Goal: Find specific page/section: Find specific page/section

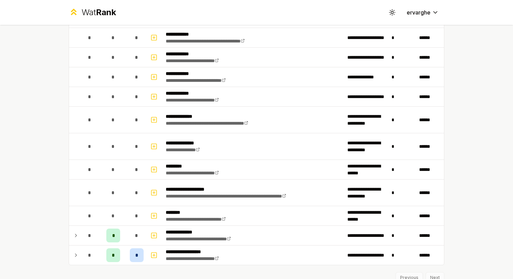
scroll to position [1384, 0]
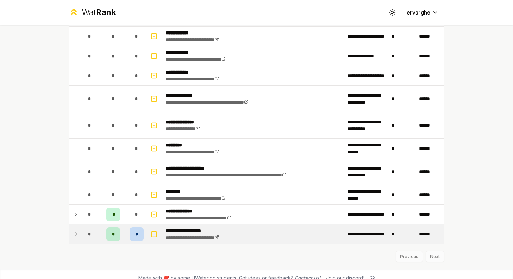
click at [80, 225] on td "*" at bounding box center [89, 233] width 19 height 19
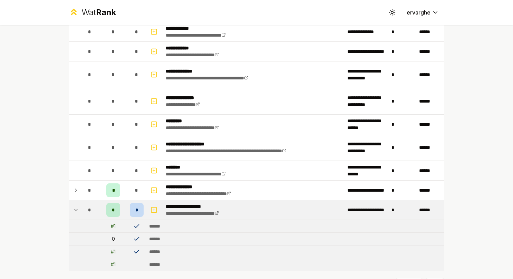
scroll to position [1434, 0]
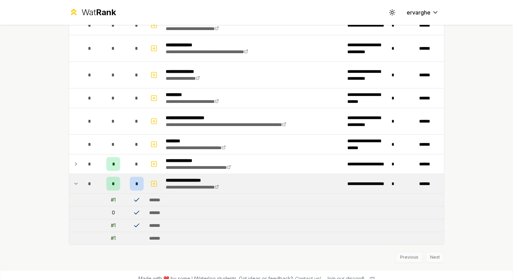
click at [70, 174] on td at bounding box center [74, 183] width 11 height 19
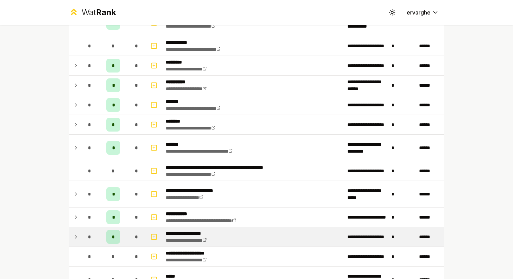
scroll to position [556, 0]
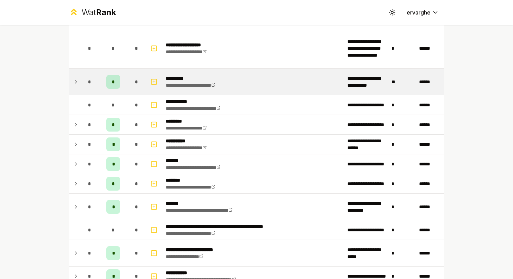
click at [80, 80] on td "*" at bounding box center [89, 82] width 19 height 26
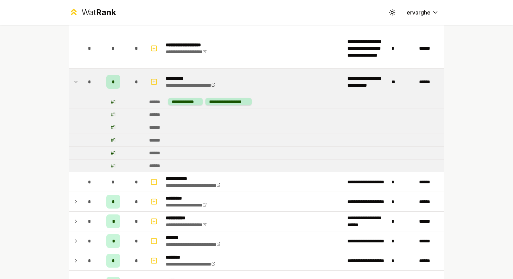
click at [80, 80] on td "*" at bounding box center [89, 82] width 19 height 26
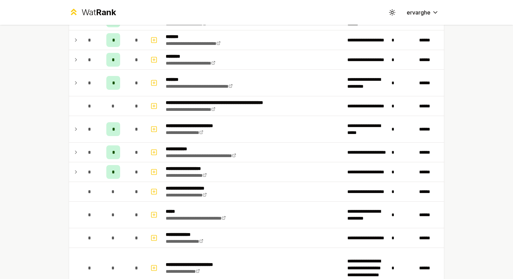
scroll to position [694, 0]
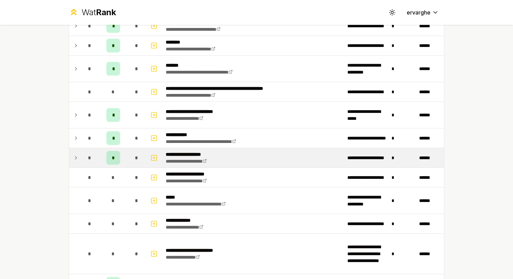
click at [89, 156] on div "*" at bounding box center [90, 158] width 14 height 14
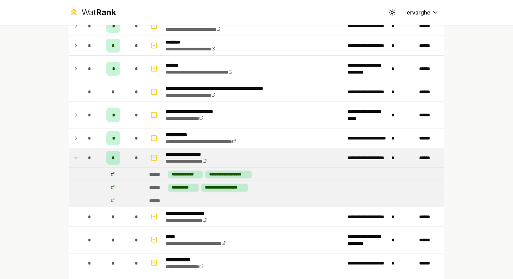
click at [89, 156] on div "*" at bounding box center [90, 158] width 14 height 14
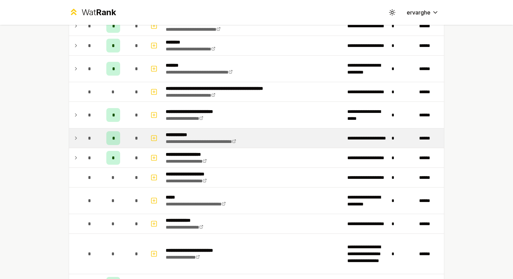
click at [73, 134] on icon at bounding box center [76, 138] width 6 height 8
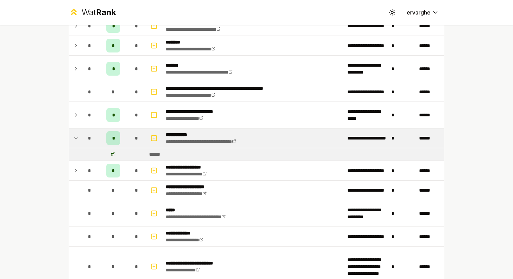
click at [73, 134] on icon at bounding box center [76, 138] width 6 height 8
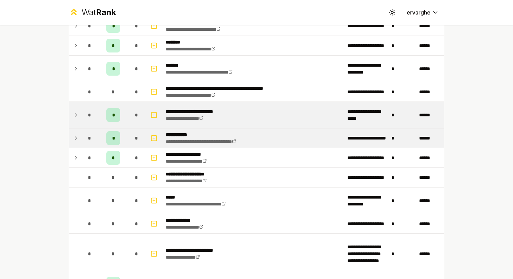
click at [72, 117] on td at bounding box center [74, 115] width 11 height 26
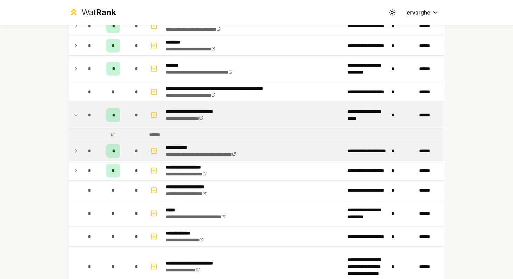
click at [72, 117] on td at bounding box center [74, 115] width 11 height 26
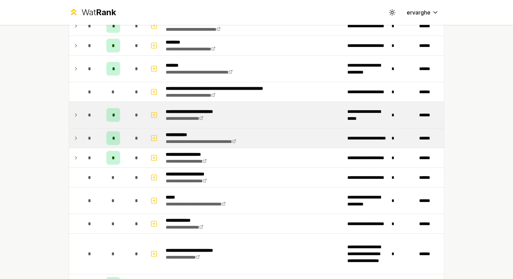
scroll to position [660, 0]
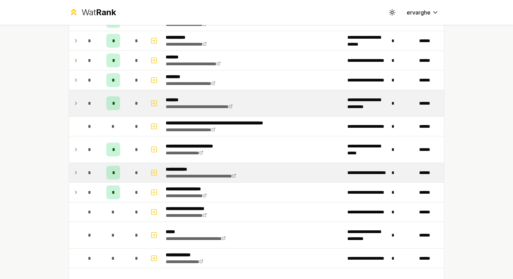
click at [76, 102] on td at bounding box center [74, 103] width 11 height 26
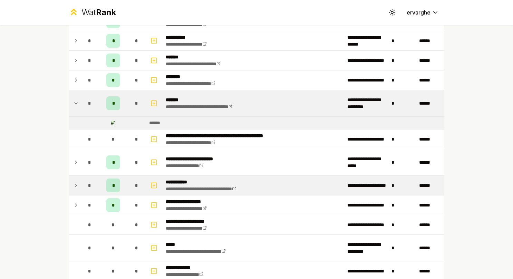
click at [76, 102] on td at bounding box center [74, 103] width 11 height 26
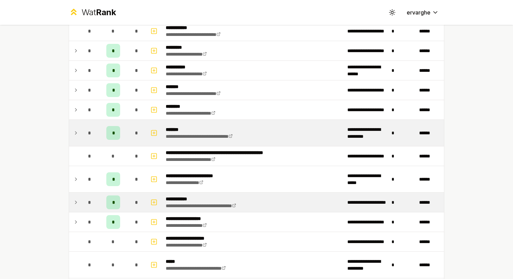
scroll to position [591, 0]
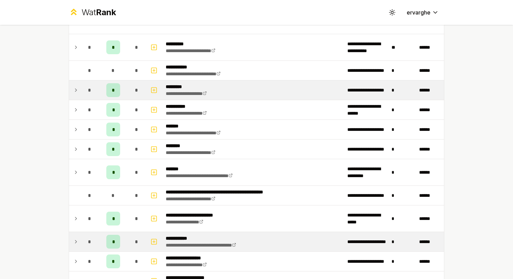
click at [80, 91] on td "*" at bounding box center [89, 89] width 19 height 19
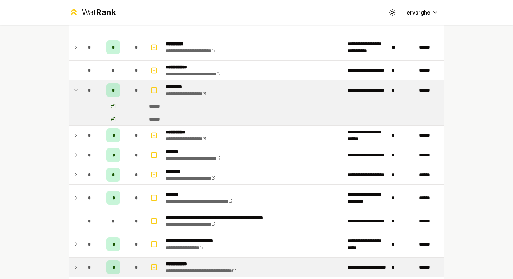
click at [80, 91] on td "*" at bounding box center [89, 89] width 19 height 19
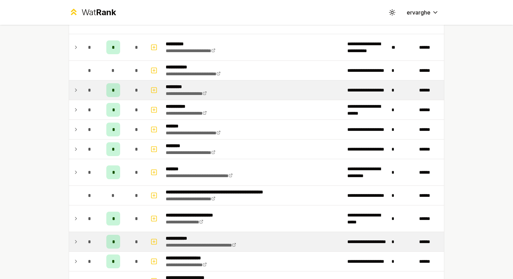
scroll to position [556, 0]
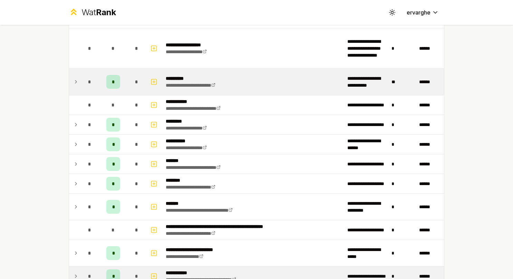
click at [80, 78] on td "*" at bounding box center [89, 82] width 19 height 26
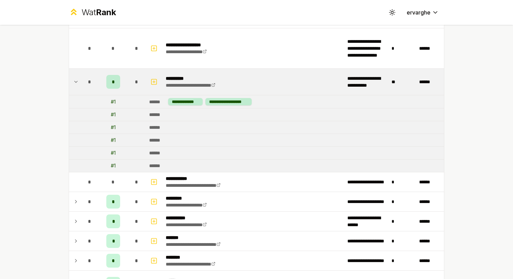
click at [80, 78] on td "*" at bounding box center [89, 82] width 19 height 26
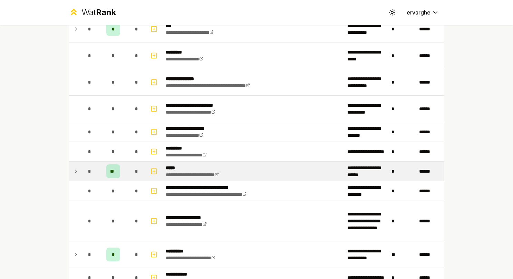
click at [84, 170] on div "*" at bounding box center [90, 171] width 14 height 14
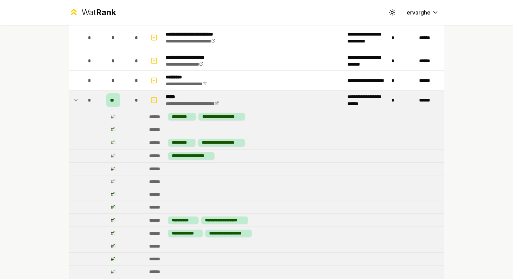
scroll to position [418, 0]
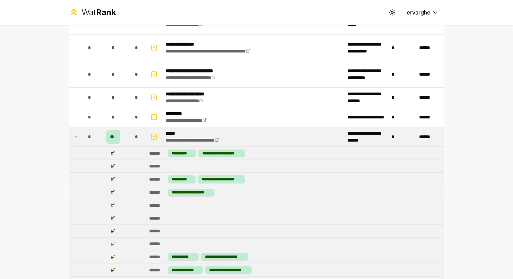
click at [69, 129] on td at bounding box center [74, 136] width 11 height 19
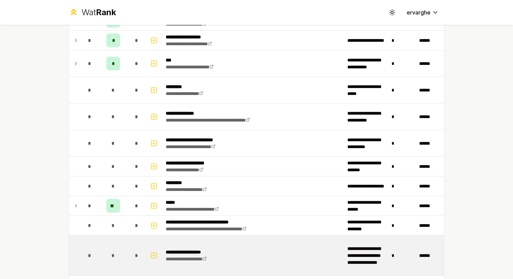
scroll to position [280, 0]
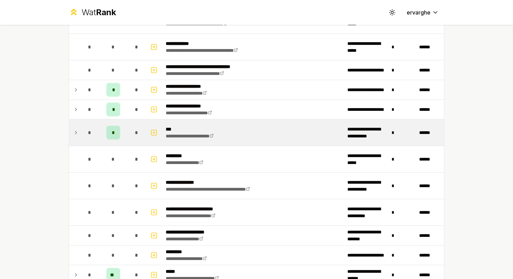
click at [86, 136] on div "*" at bounding box center [90, 133] width 14 height 14
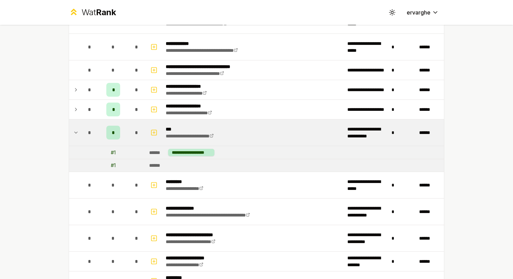
click at [86, 136] on div "*" at bounding box center [90, 133] width 14 height 14
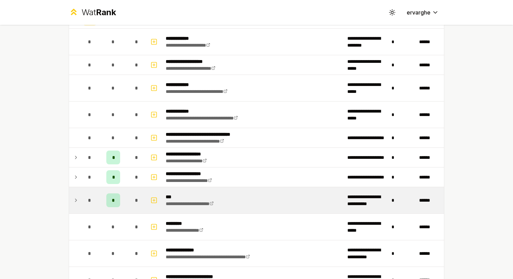
scroll to position [211, 0]
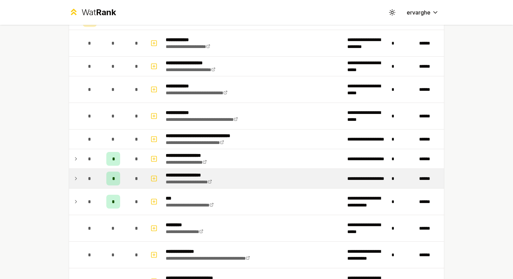
click at [80, 169] on td "*" at bounding box center [89, 178] width 19 height 19
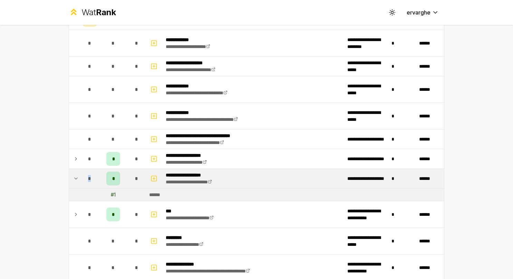
click at [80, 169] on td "*" at bounding box center [89, 178] width 19 height 19
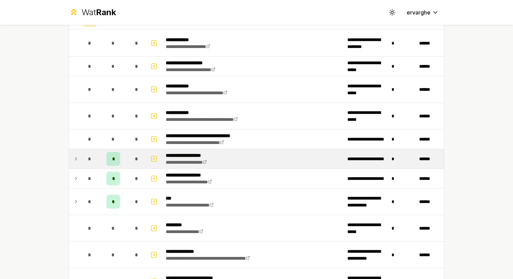
drag, startPoint x: 78, startPoint y: 169, endPoint x: 78, endPoint y: 157, distance: 11.7
click at [80, 157] on td "*" at bounding box center [89, 158] width 19 height 19
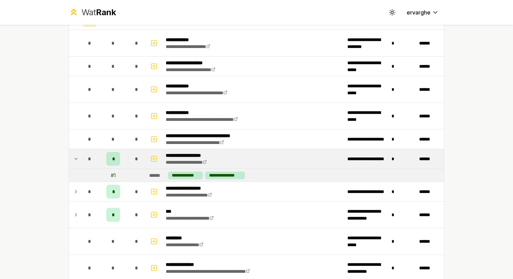
click at [80, 157] on td "*" at bounding box center [89, 158] width 19 height 19
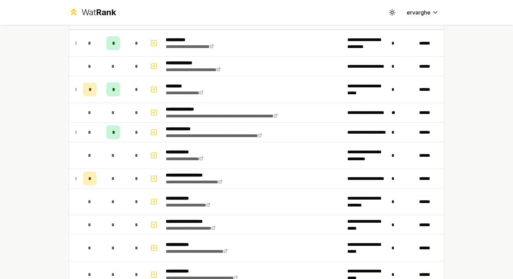
scroll to position [4, 0]
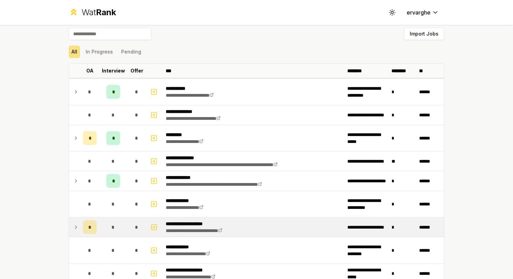
click at [74, 225] on icon at bounding box center [76, 227] width 6 height 8
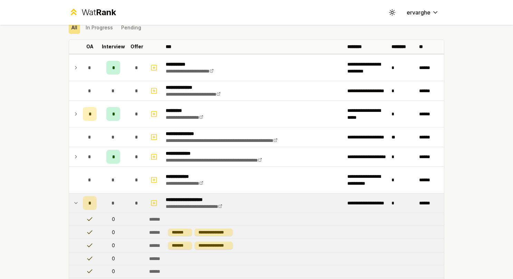
scroll to position [39, 0]
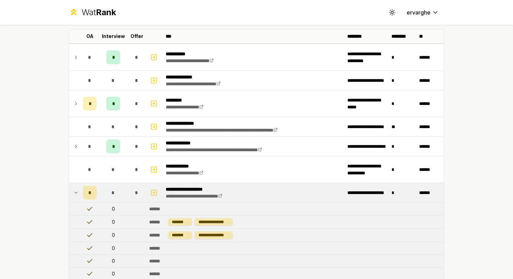
click at [74, 190] on icon at bounding box center [76, 192] width 6 height 8
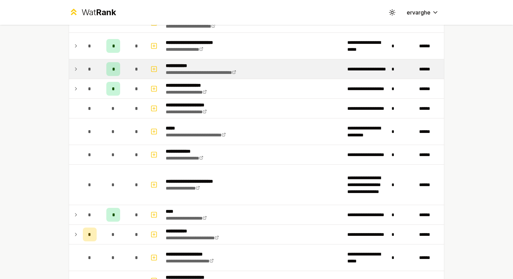
scroll to position [798, 0]
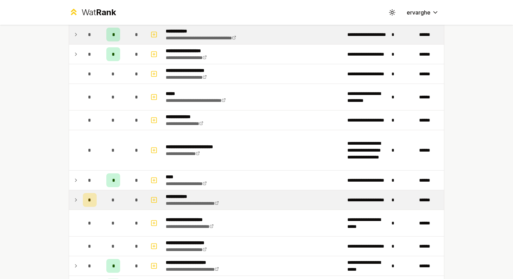
click at [75, 196] on icon at bounding box center [76, 200] width 6 height 8
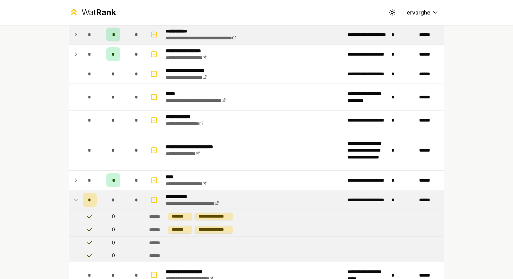
click at [75, 196] on icon at bounding box center [76, 200] width 6 height 8
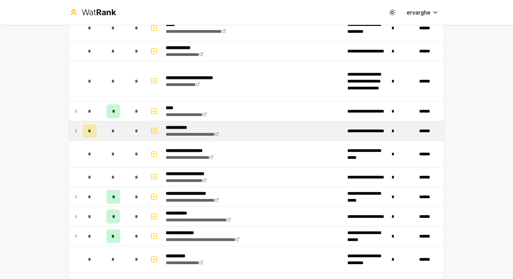
scroll to position [1039, 0]
